Goal: Information Seeking & Learning: Learn about a topic

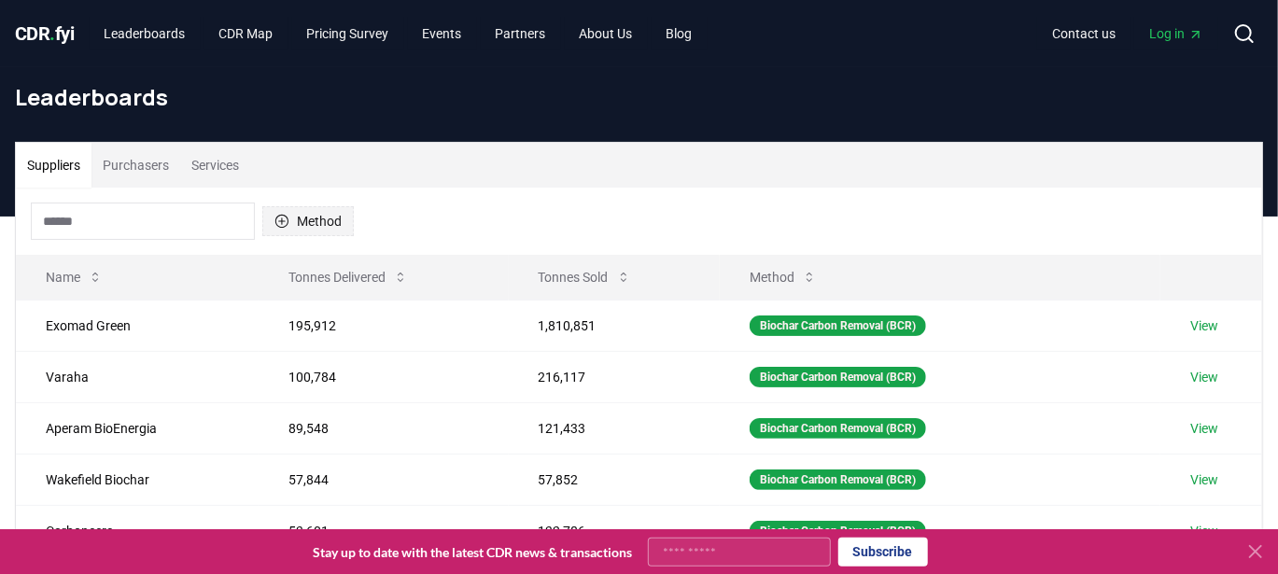
click at [313, 229] on button "Method" at bounding box center [307, 221] width 91 height 30
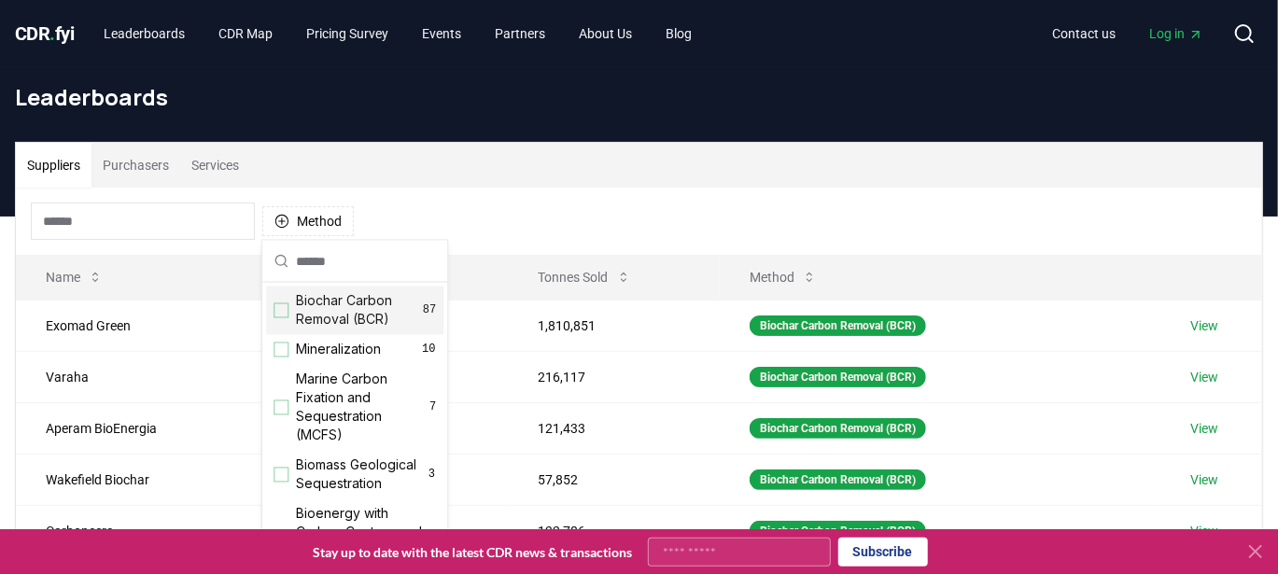
click at [276, 317] on div "Biochar Carbon Removal (BCR) 87" at bounding box center [354, 311] width 177 height 49
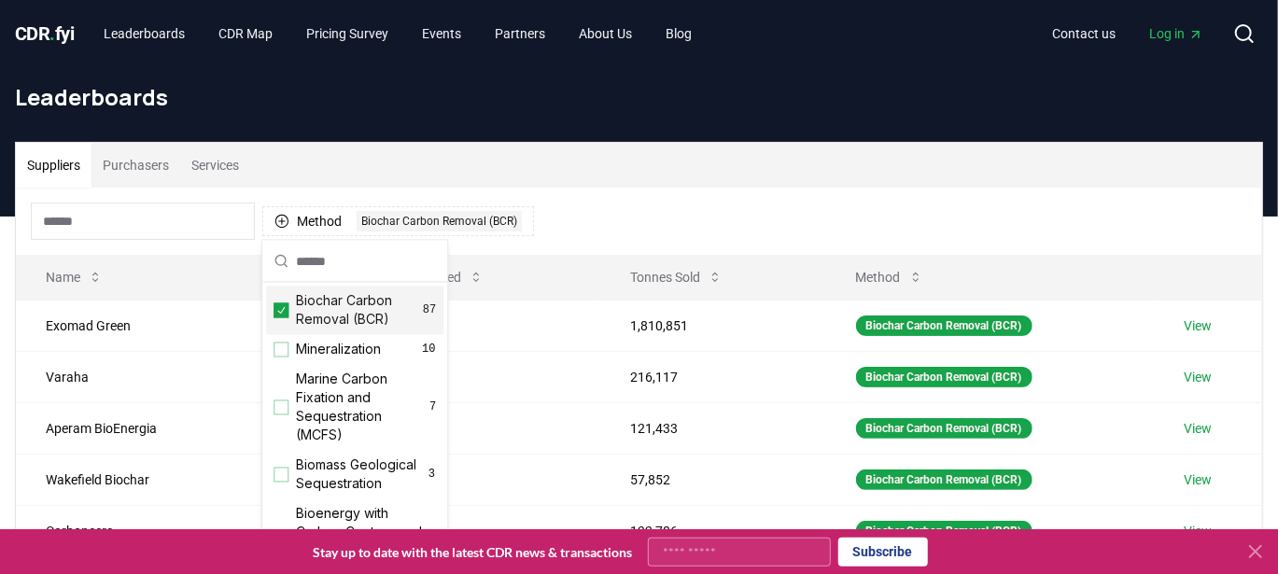
click at [551, 204] on div "Method 1 Biochar Carbon Removal (BCR)" at bounding box center [639, 221] width 1246 height 67
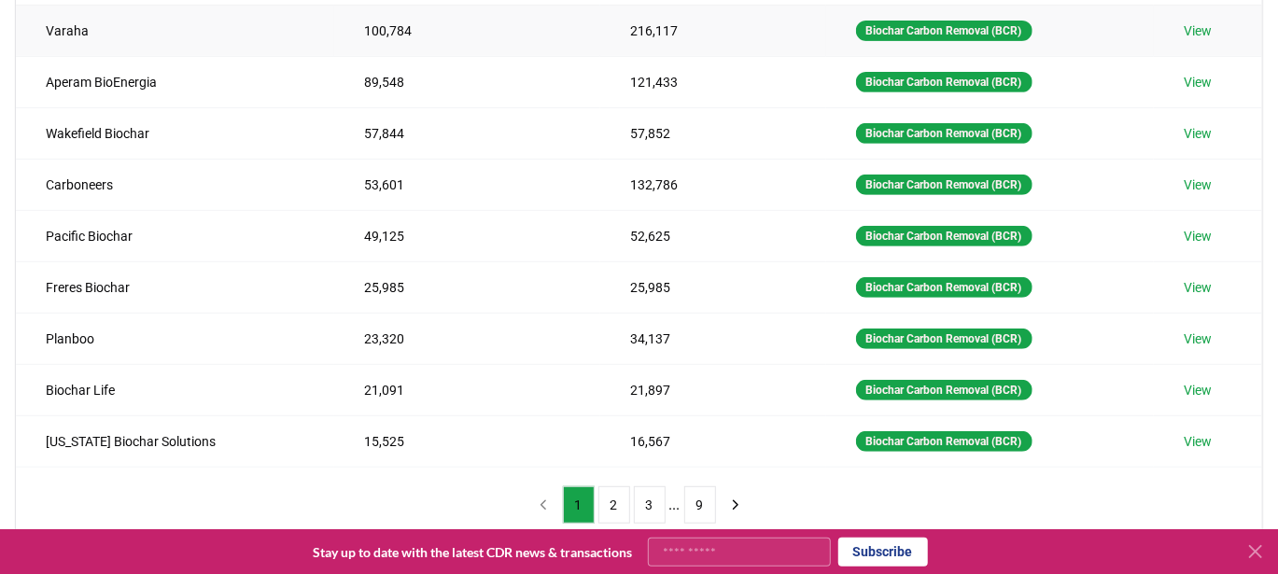
scroll to position [373, 0]
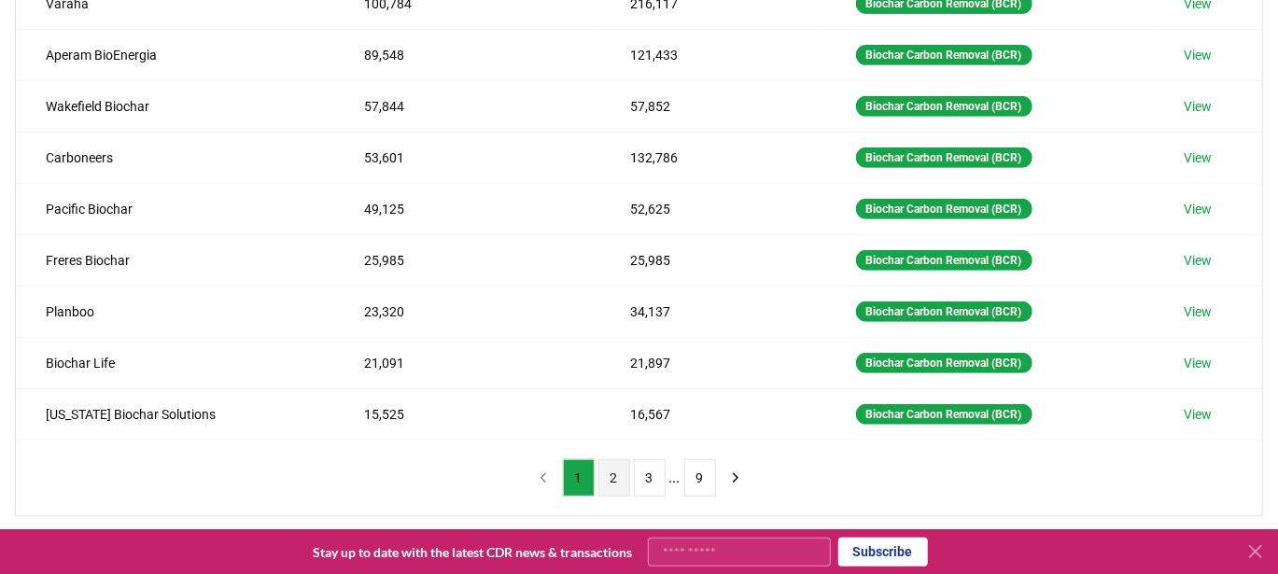
click at [614, 474] on button "2" at bounding box center [614, 477] width 32 height 37
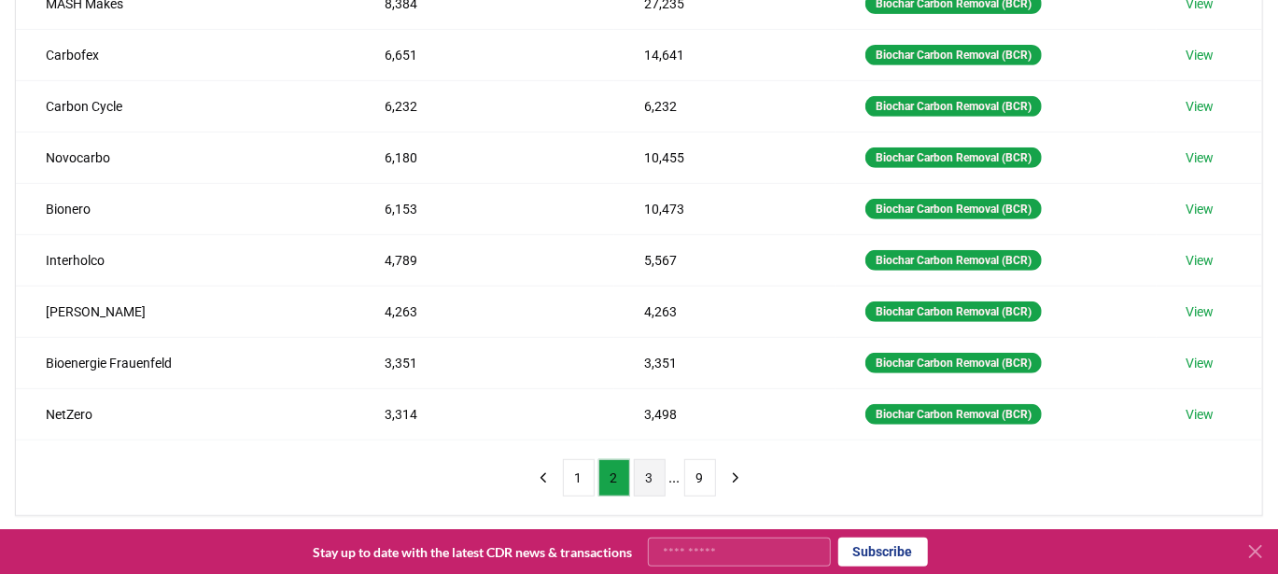
click at [654, 482] on button "3" at bounding box center [650, 477] width 32 height 37
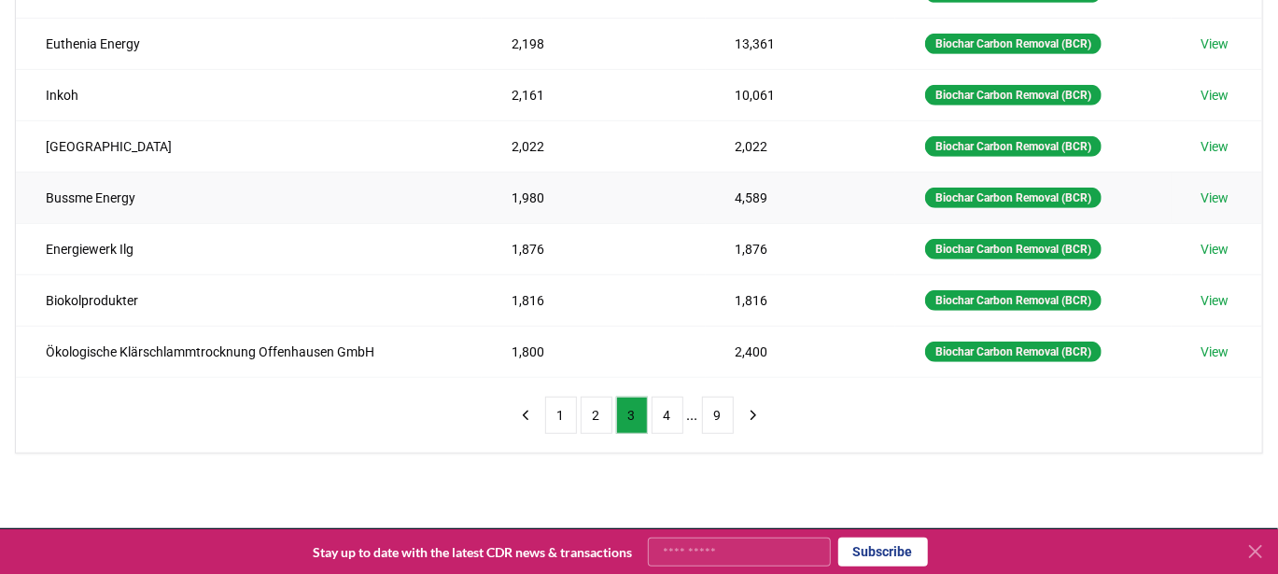
scroll to position [467, 0]
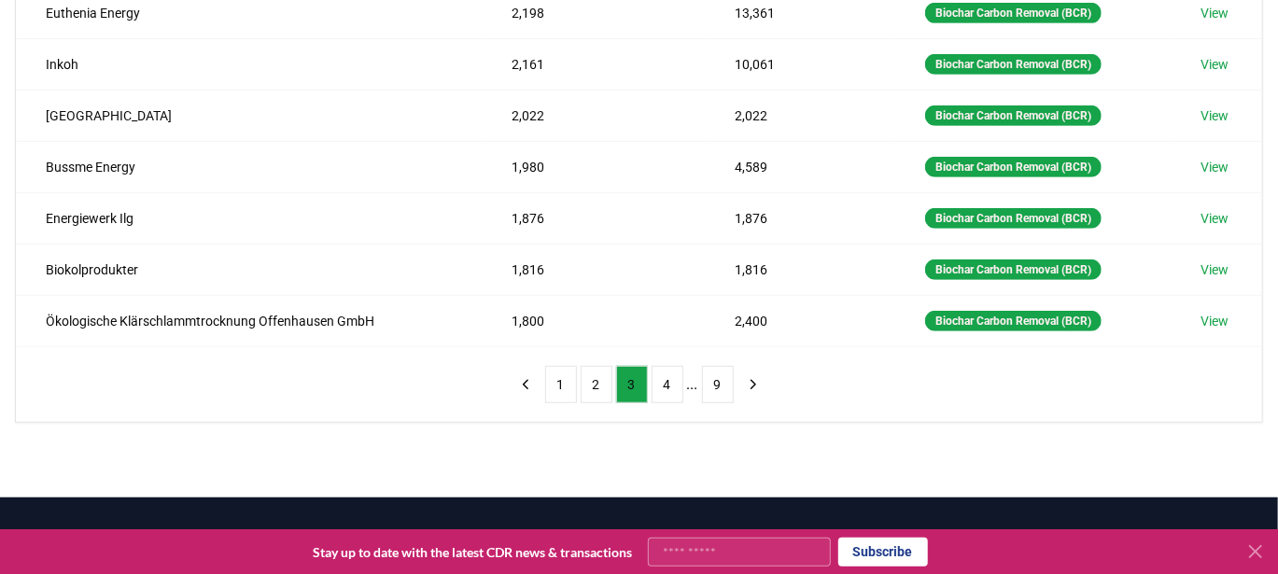
click at [689, 379] on li "..." at bounding box center [692, 384] width 11 height 22
click at [671, 387] on button "4" at bounding box center [668, 384] width 32 height 37
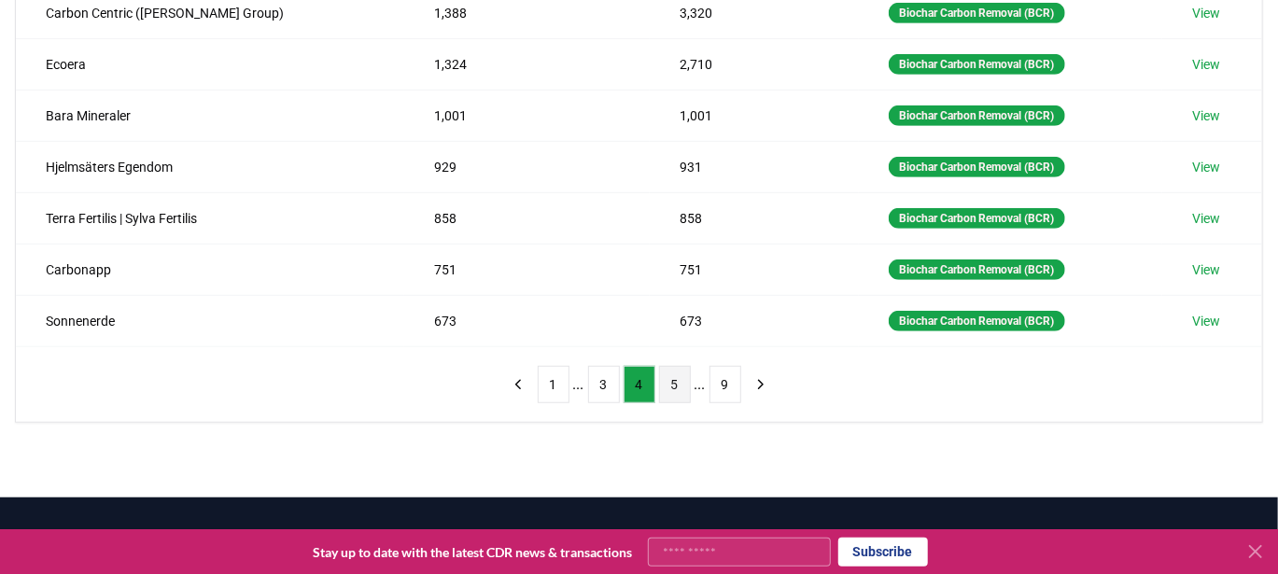
click at [681, 379] on button "5" at bounding box center [675, 384] width 32 height 37
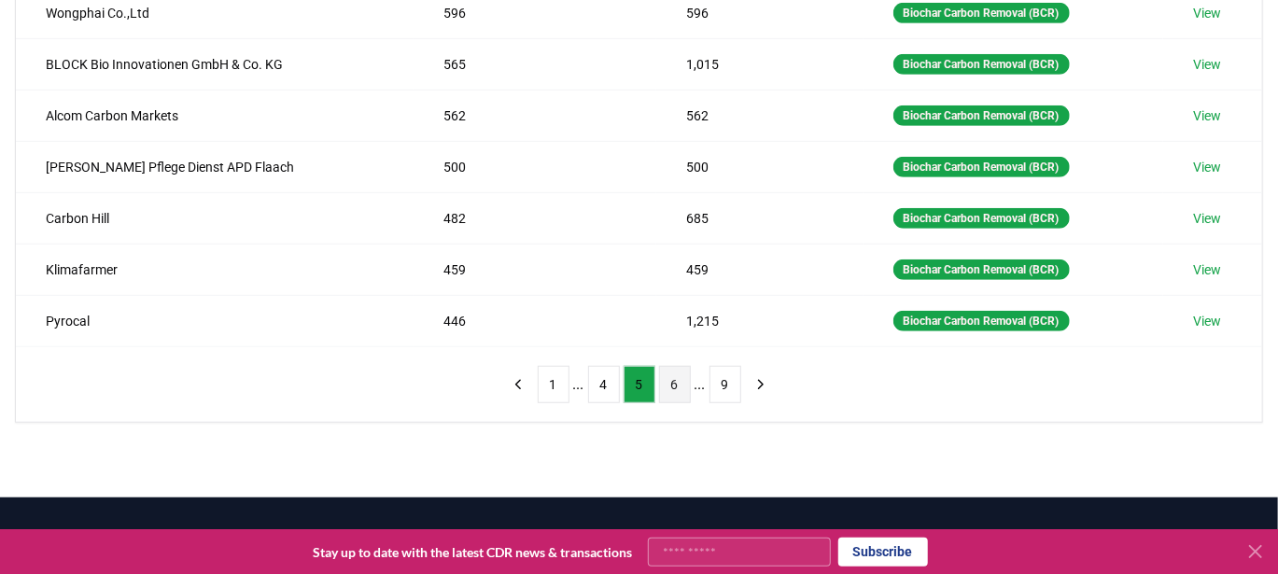
click at [681, 384] on button "6" at bounding box center [675, 384] width 32 height 37
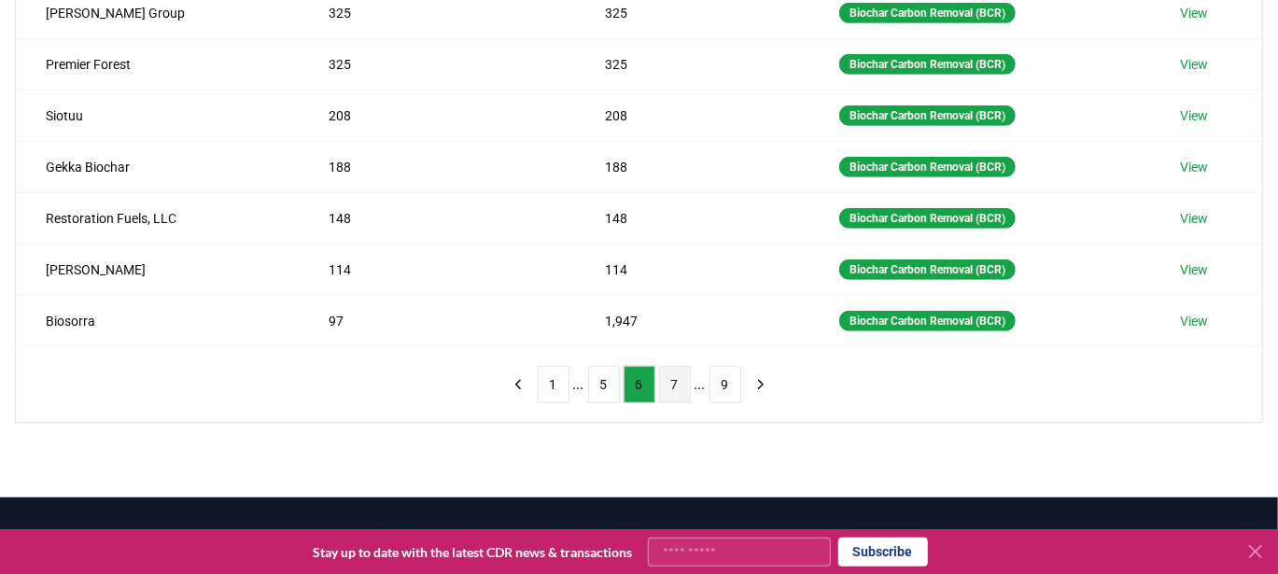
click at [671, 382] on button "7" at bounding box center [675, 384] width 32 height 37
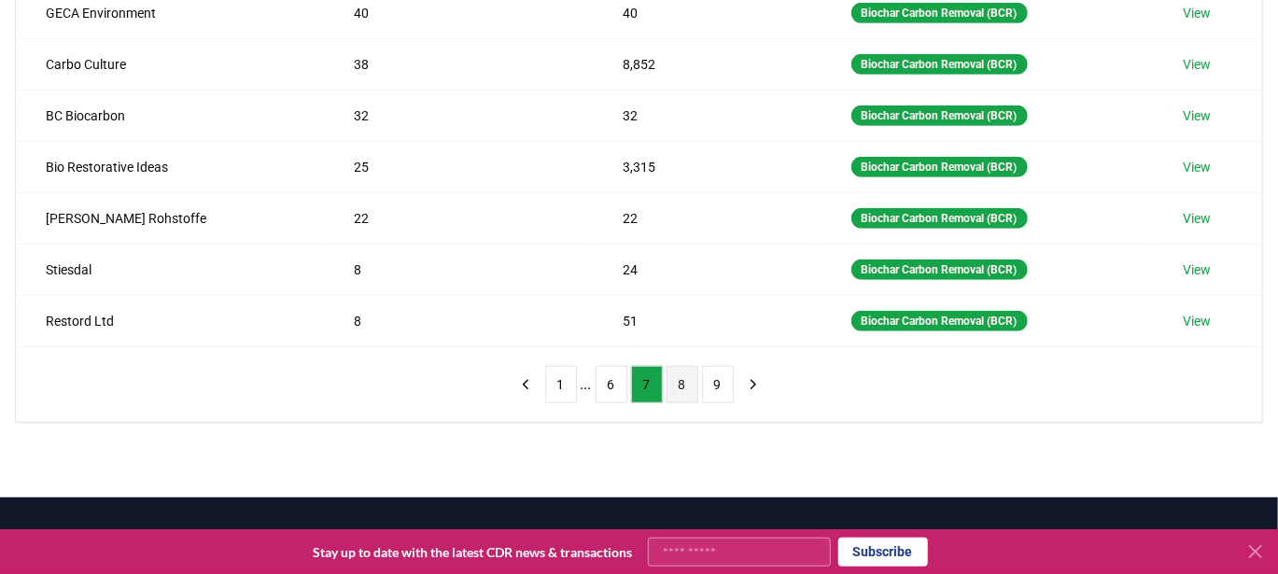
click at [676, 378] on button "8" at bounding box center [683, 384] width 32 height 37
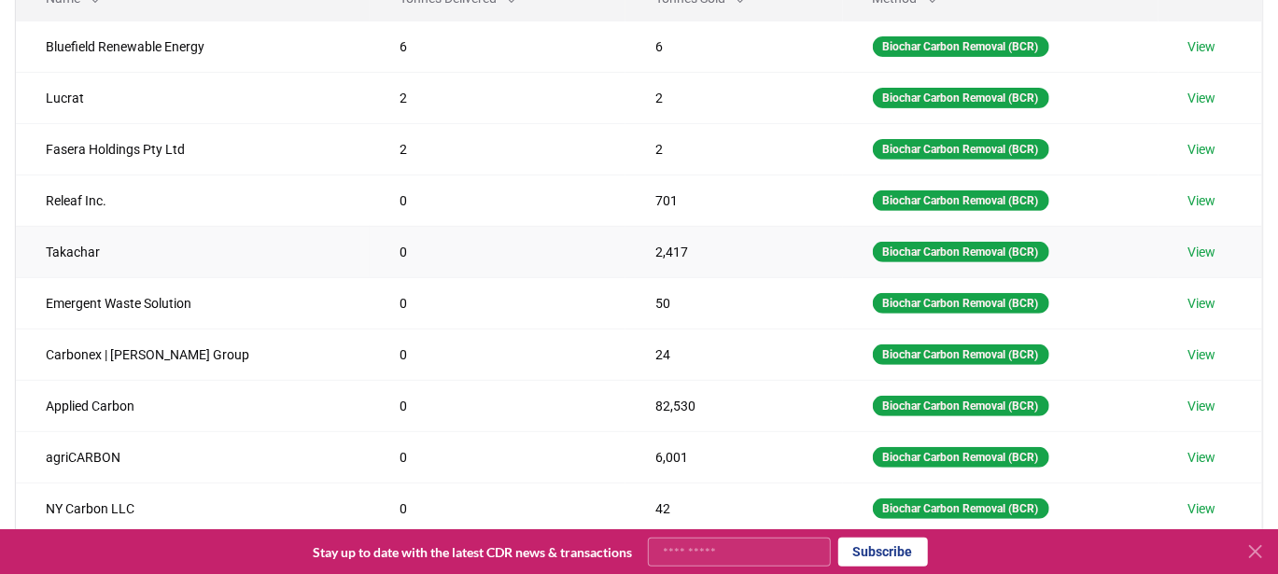
scroll to position [373, 0]
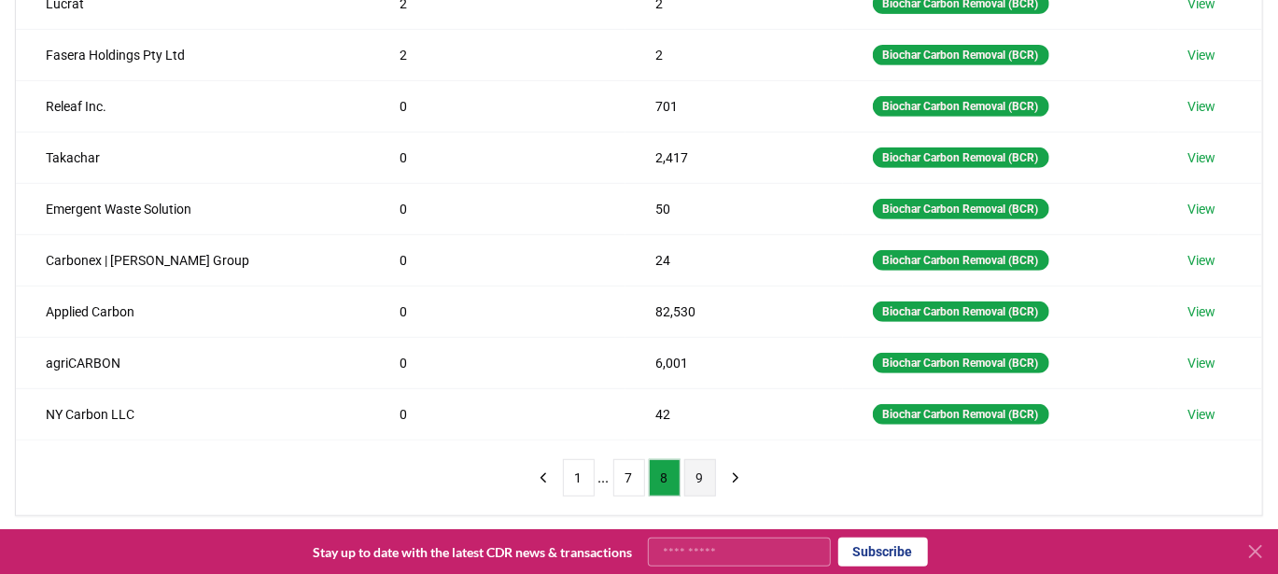
click at [707, 465] on button "9" at bounding box center [700, 477] width 32 height 37
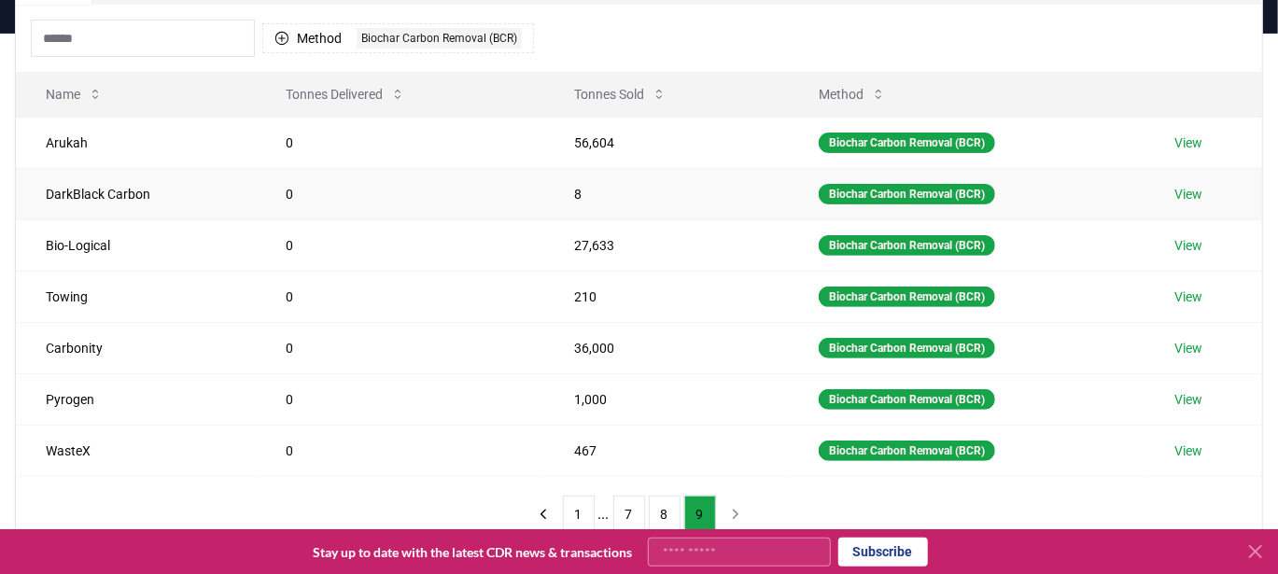
scroll to position [187, 0]
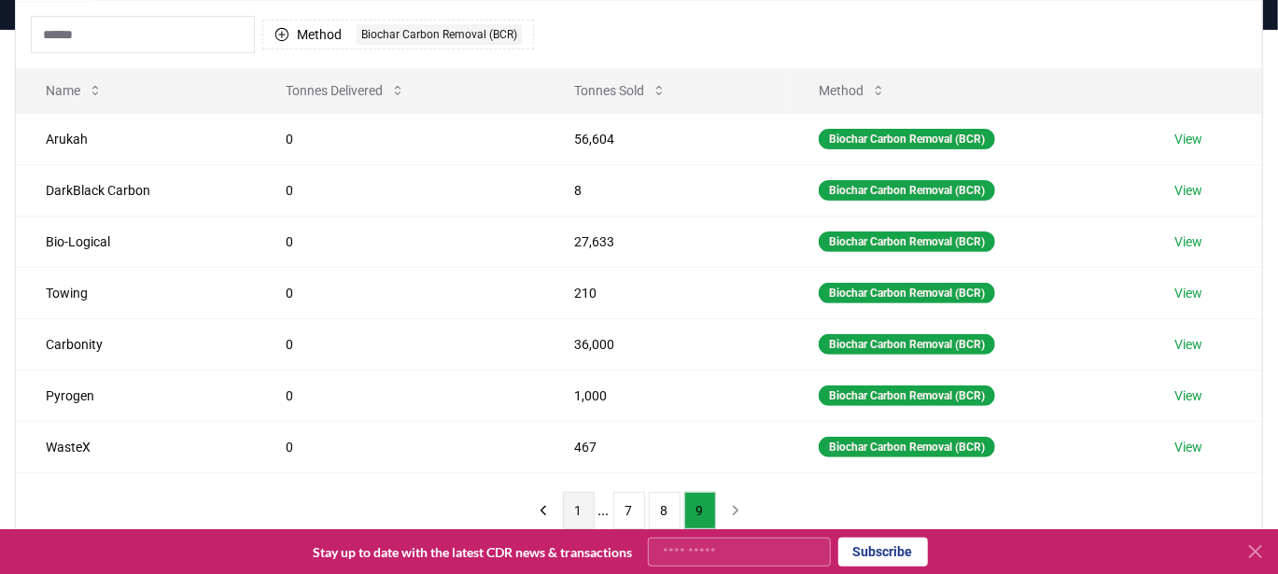
click at [584, 499] on button "1" at bounding box center [579, 510] width 32 height 37
